Goal: Task Accomplishment & Management: Use online tool/utility

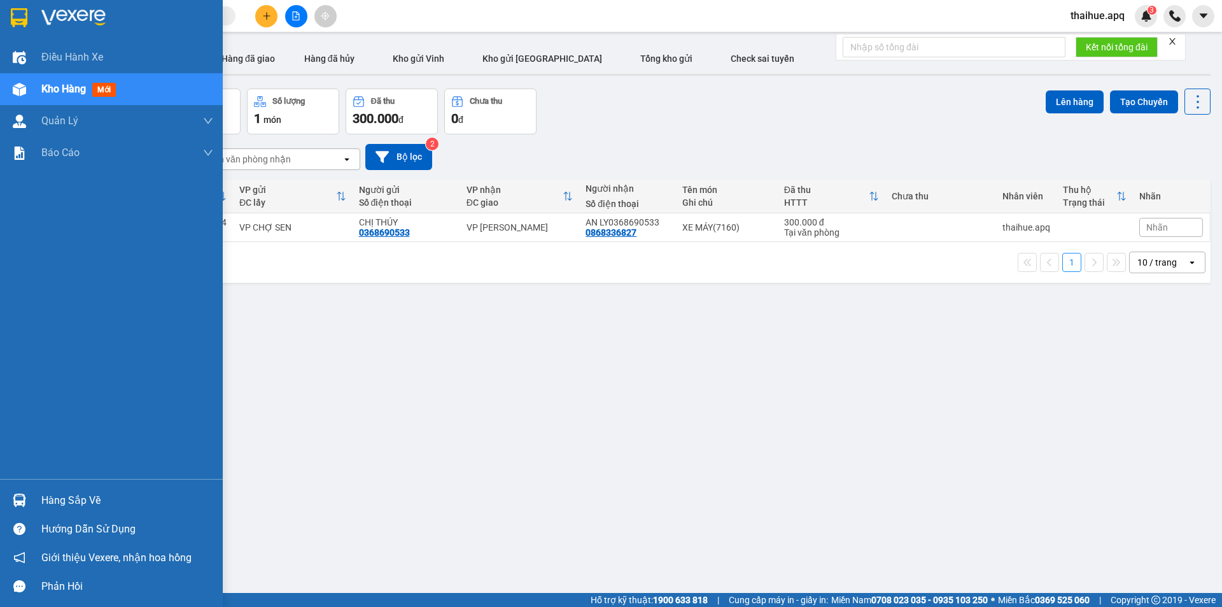
click at [59, 497] on div "Hàng sắp về" at bounding box center [127, 500] width 172 height 19
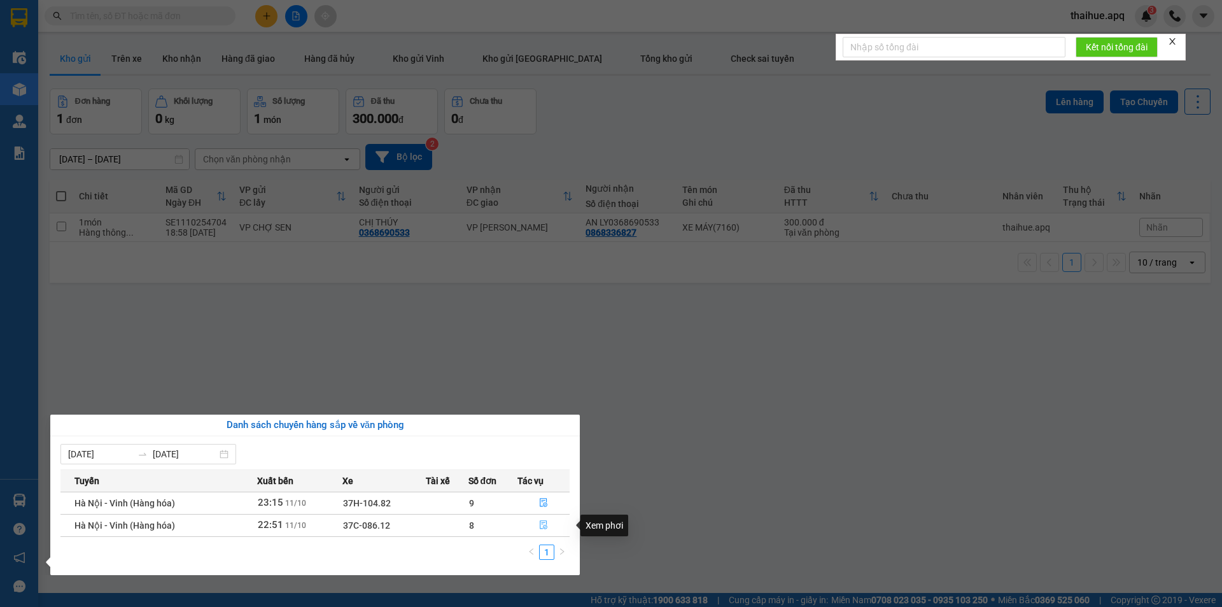
click at [545, 524] on icon "file-done" at bounding box center [543, 524] width 9 height 9
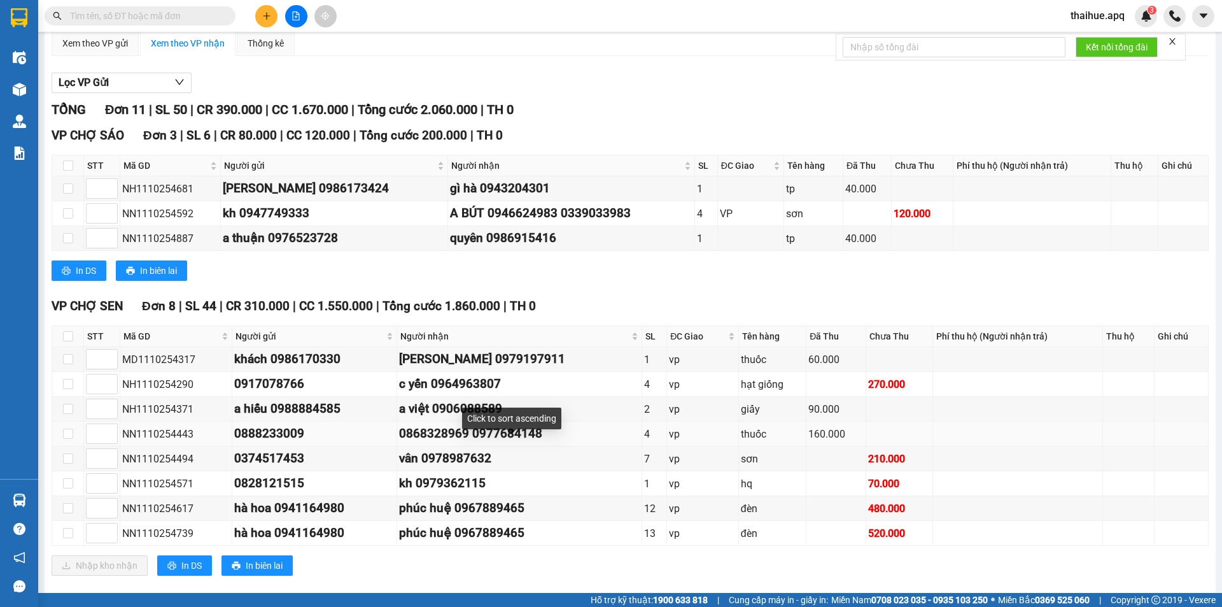
scroll to position [130, 0]
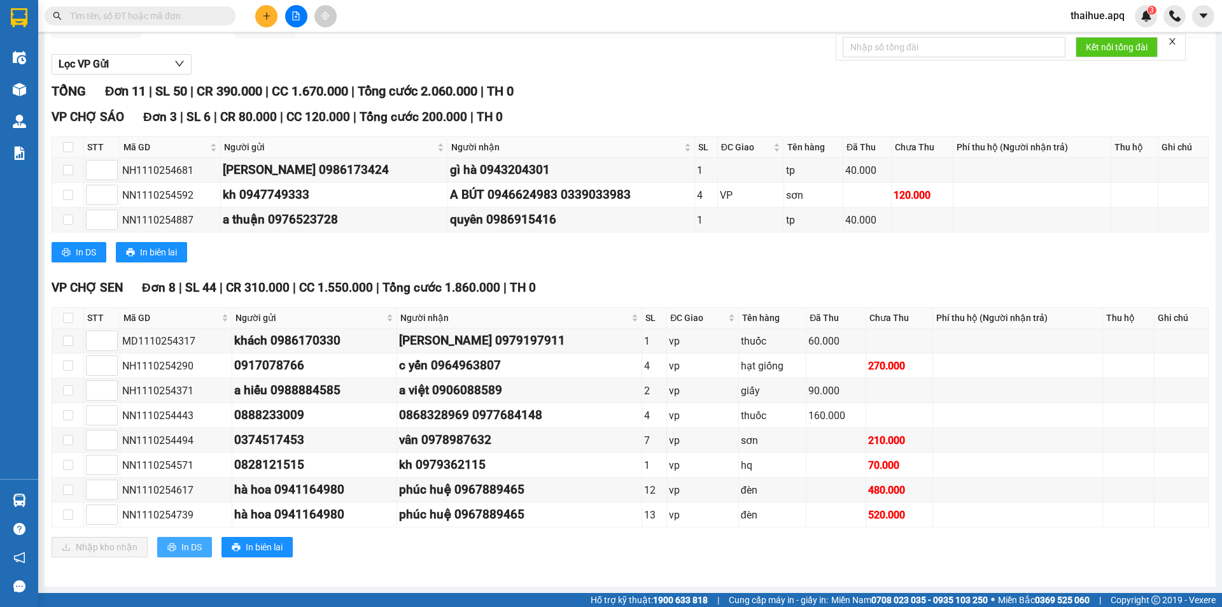
click at [187, 548] on span "In DS" at bounding box center [191, 547] width 20 height 14
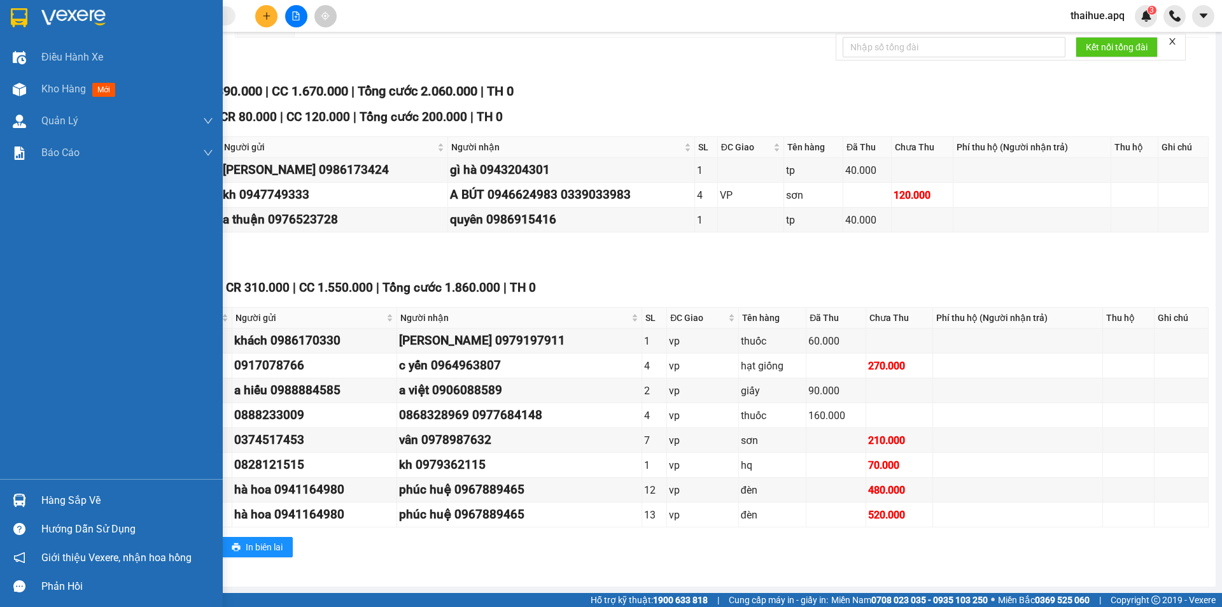
click at [63, 496] on div "Hàng sắp về" at bounding box center [127, 500] width 172 height 19
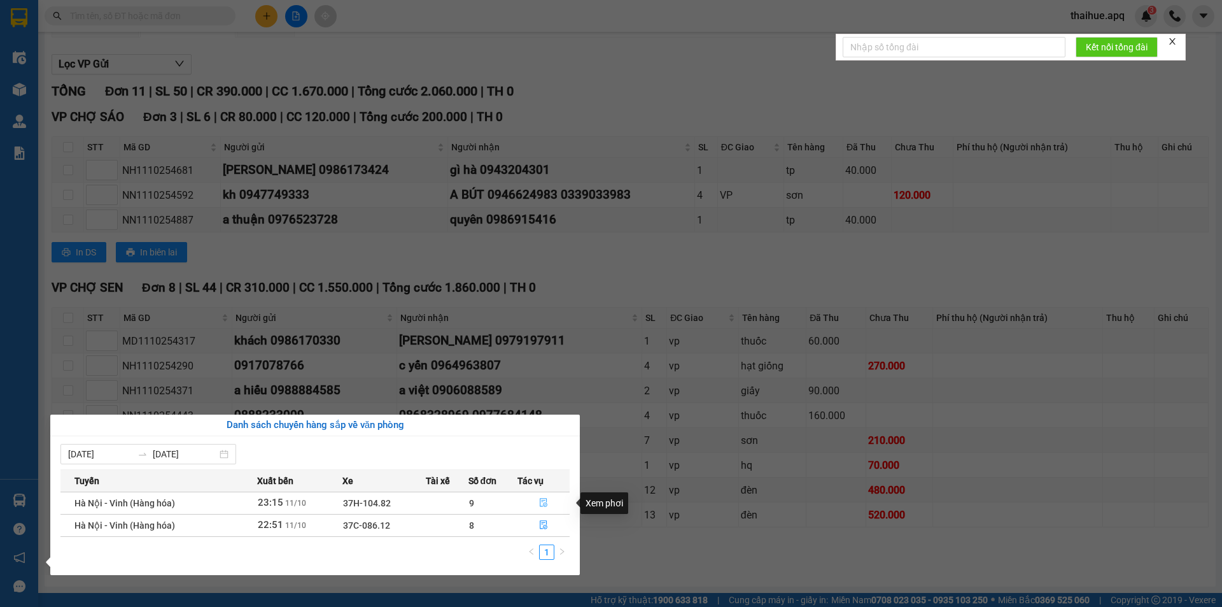
click at [541, 501] on icon "file-done" at bounding box center [543, 502] width 9 height 9
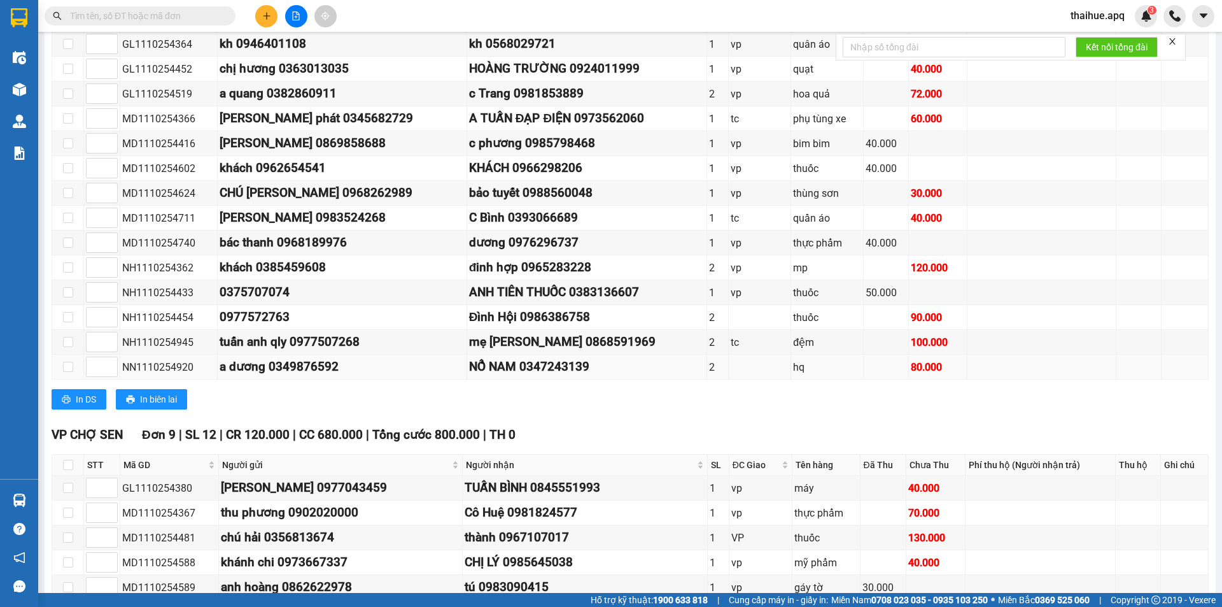
scroll to position [428, 0]
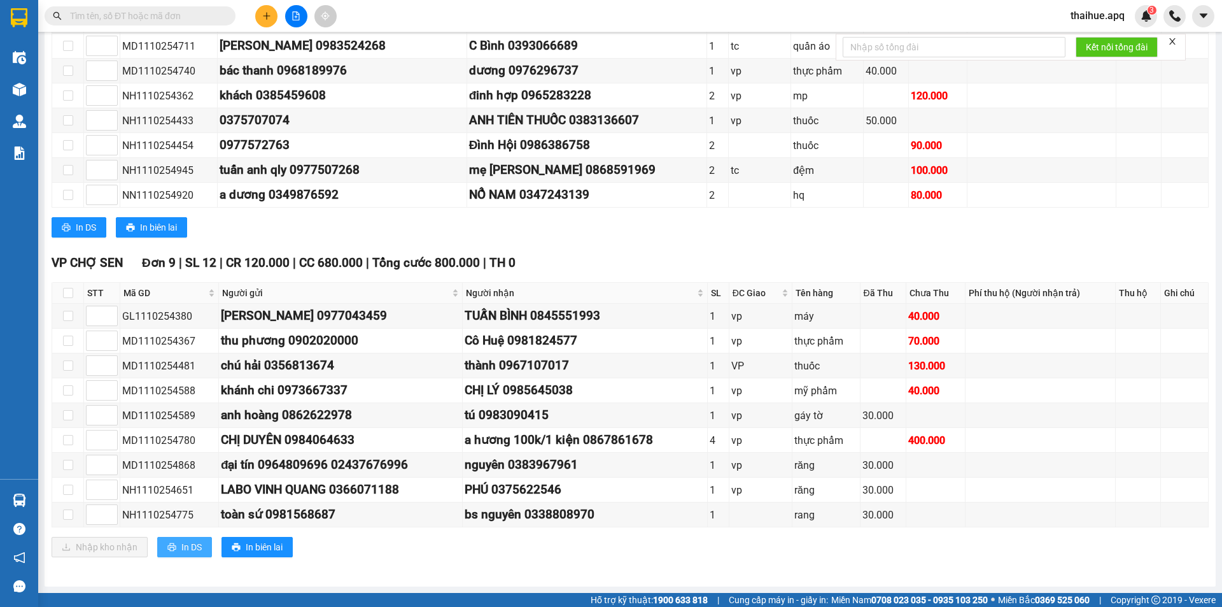
click at [185, 545] on span "In DS" at bounding box center [191, 547] width 20 height 14
click at [185, 548] on span "In DS" at bounding box center [191, 547] width 20 height 14
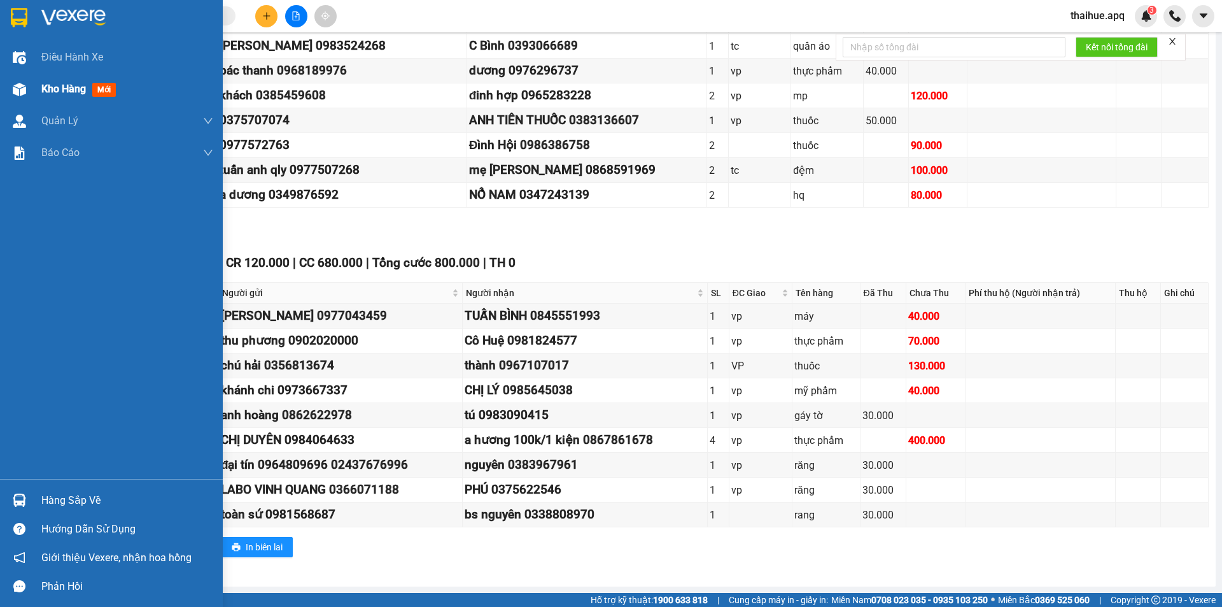
click at [54, 90] on span "Kho hàng" at bounding box center [63, 89] width 45 height 12
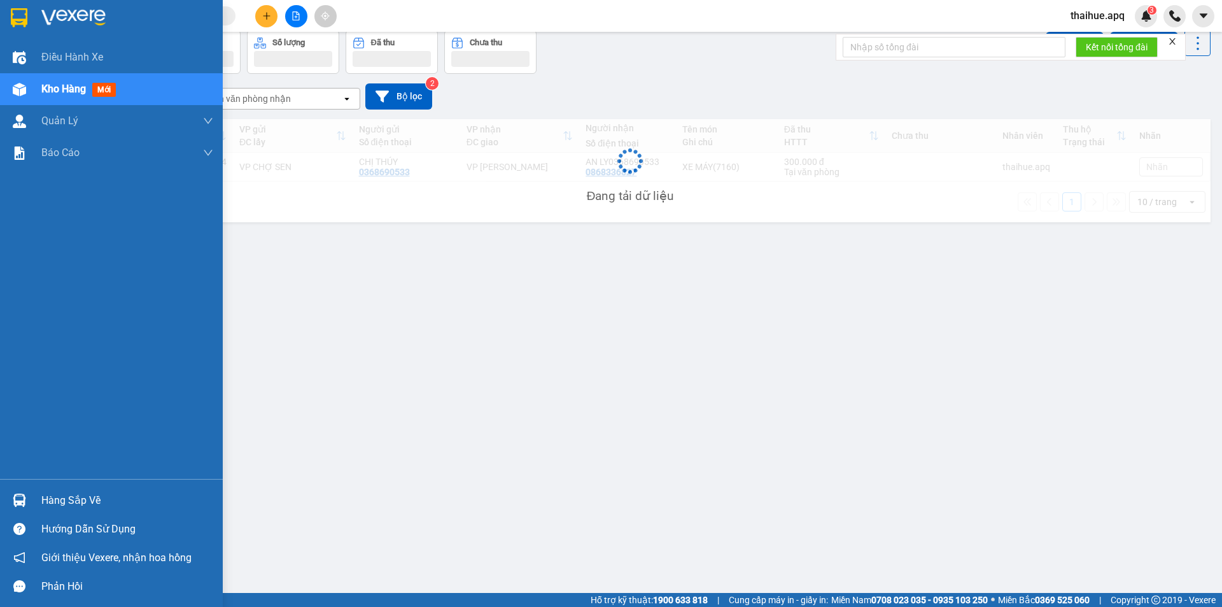
scroll to position [59, 0]
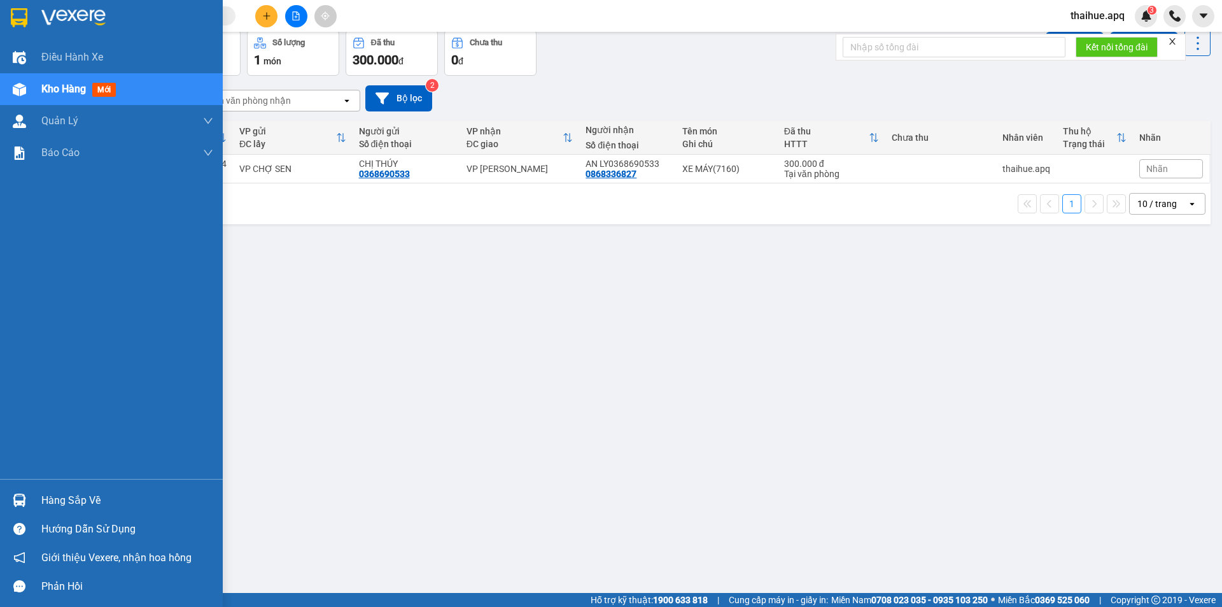
click at [52, 496] on div "Hàng sắp về" at bounding box center [127, 500] width 172 height 19
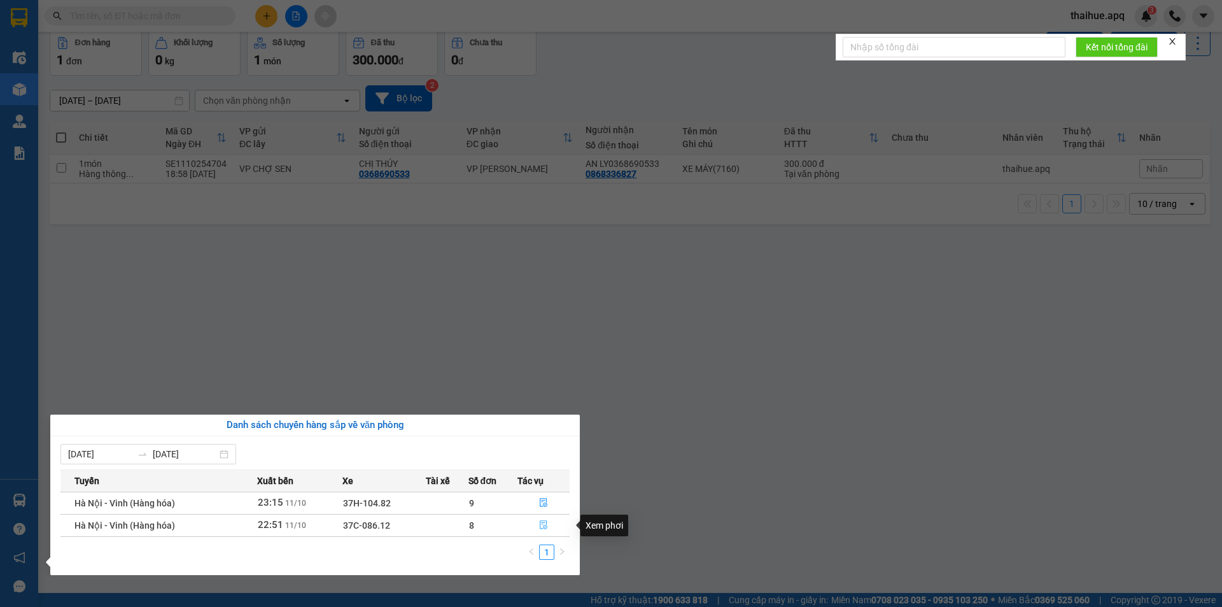
click at [543, 524] on icon "file-done" at bounding box center [544, 525] width 8 height 9
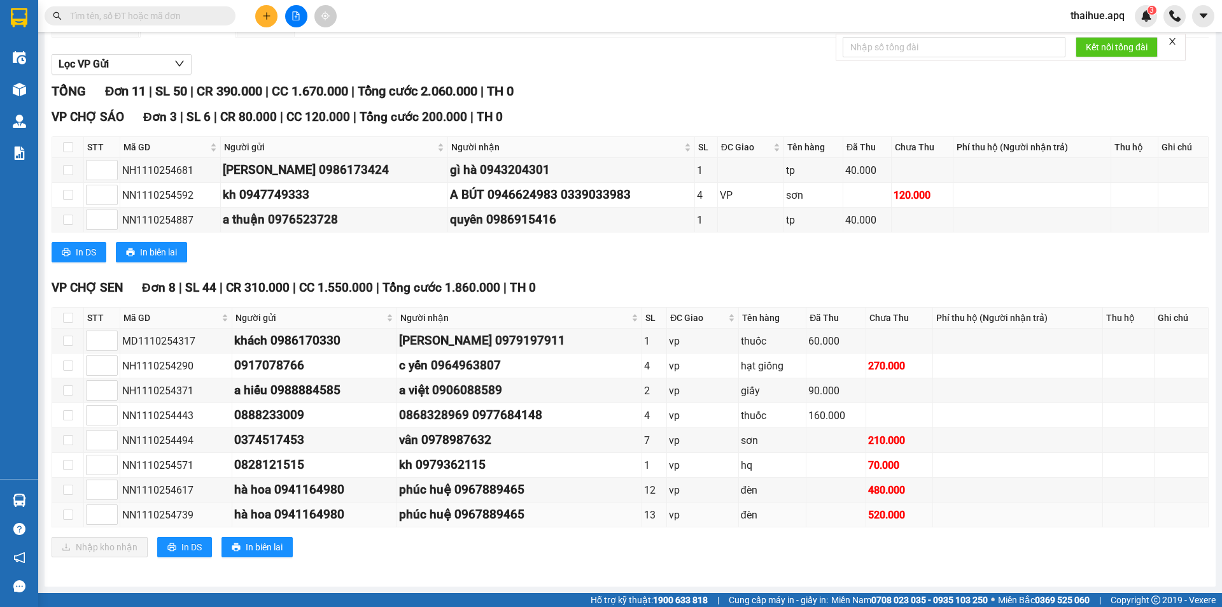
scroll to position [66, 0]
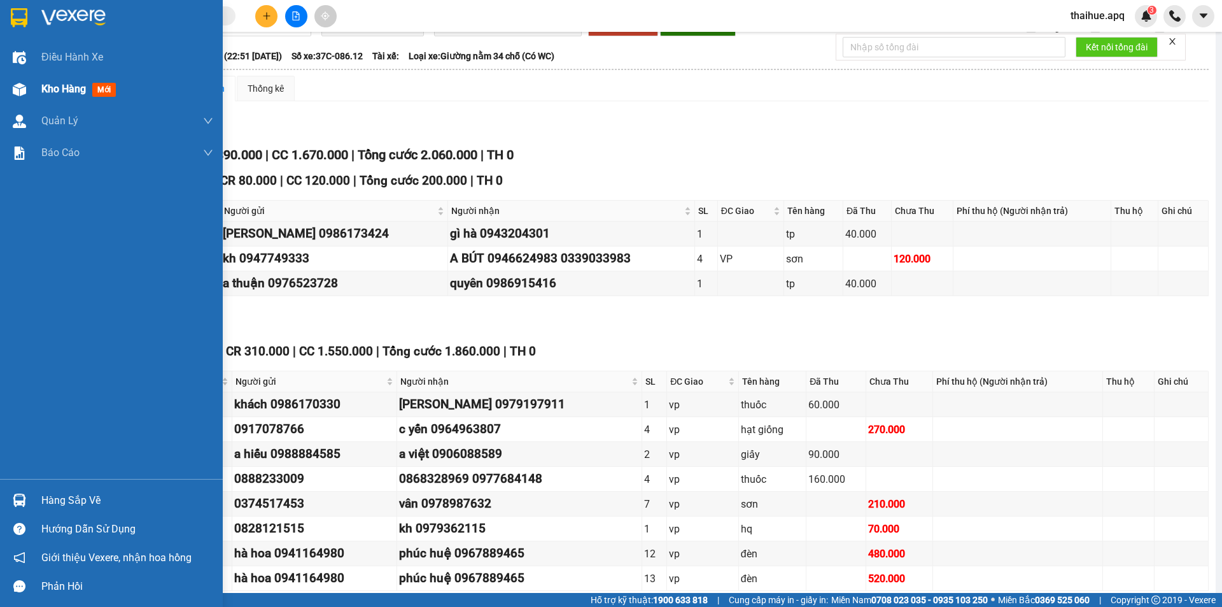
click at [52, 93] on span "Kho hàng" at bounding box center [63, 89] width 45 height 12
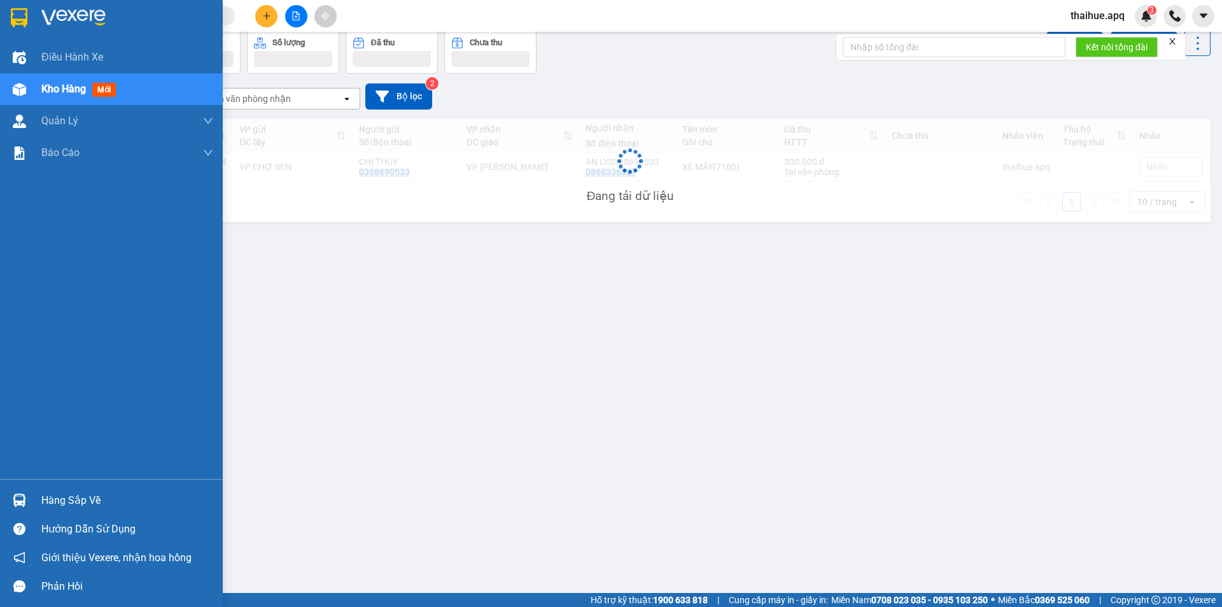
scroll to position [59, 0]
